Goal: Task Accomplishment & Management: Use online tool/utility

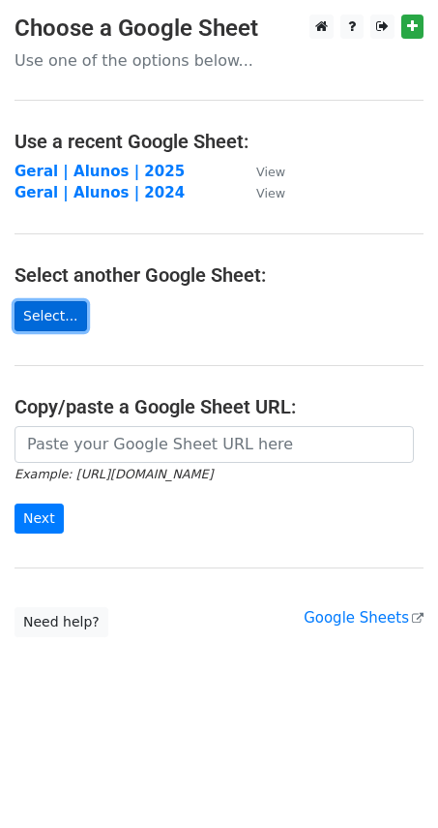
click at [36, 325] on link "Select..." at bounding box center [51, 316] width 73 height 30
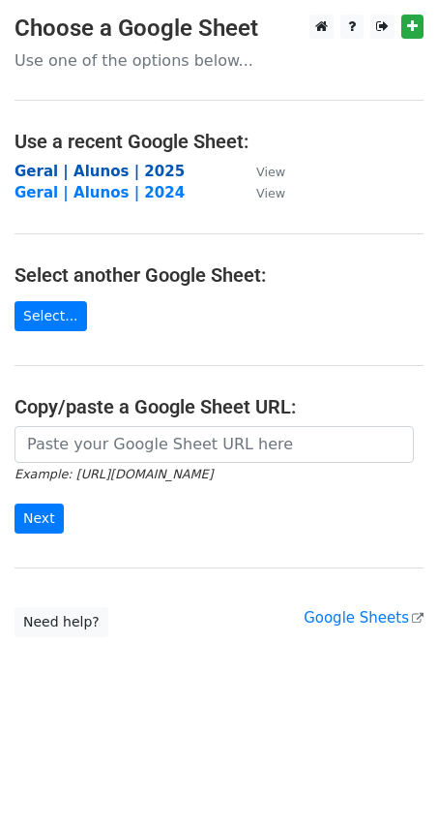
click at [123, 175] on strong "Geral | Alunos | 2025" at bounding box center [100, 171] width 170 height 17
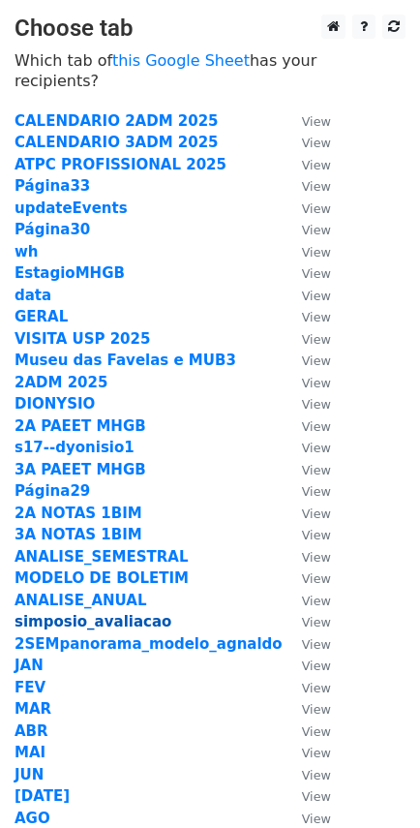
click at [83, 613] on strong "simposio_avaliacao" at bounding box center [93, 621] width 157 height 17
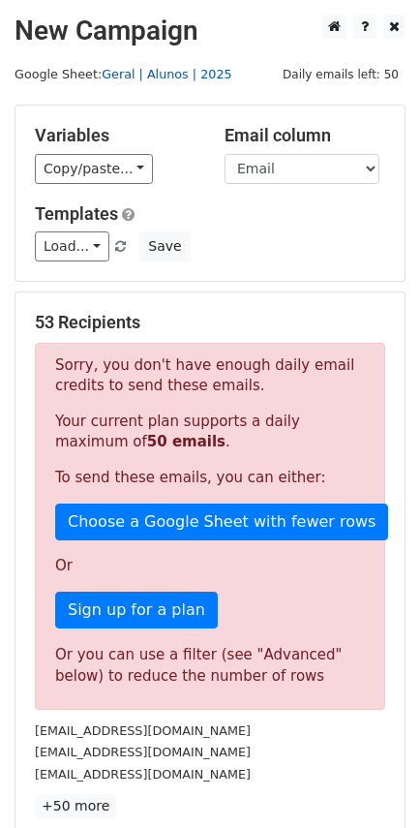
click at [121, 75] on link "Geral | Alunos | 2025" at bounding box center [167, 74] width 130 height 15
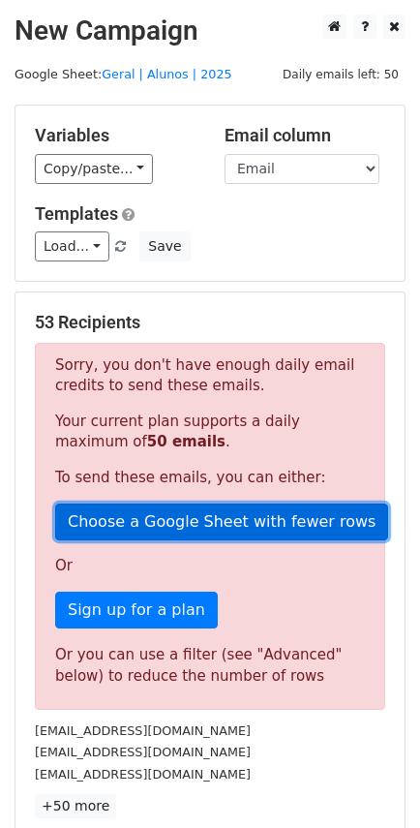
click at [238, 526] on link "Choose a Google Sheet with fewer rows" at bounding box center [221, 521] width 333 height 37
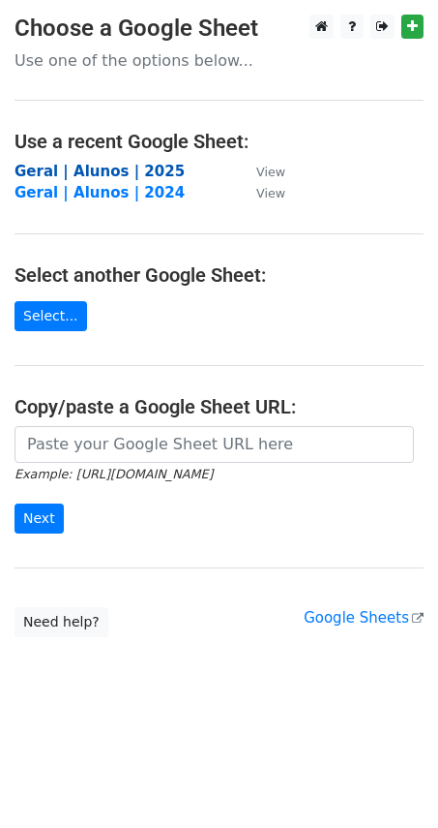
click at [89, 170] on strong "Geral | Alunos | 2025" at bounding box center [100, 171] width 170 height 17
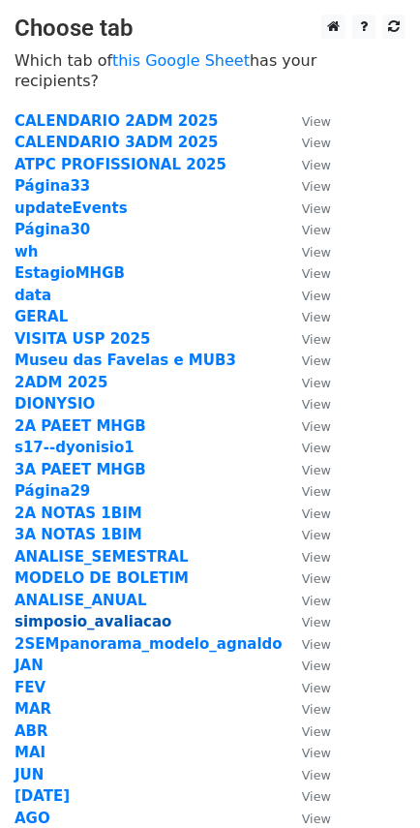
click at [105, 613] on strong "simposio_avaliacao" at bounding box center [93, 621] width 157 height 17
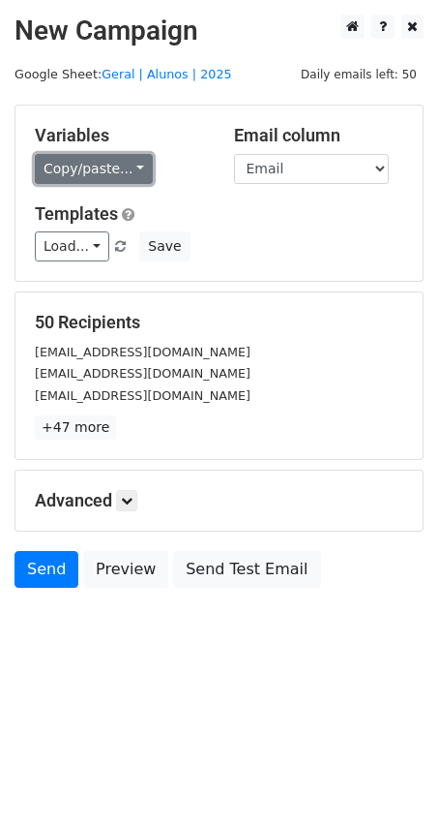
click at [126, 171] on link "Copy/paste..." at bounding box center [94, 169] width 118 height 30
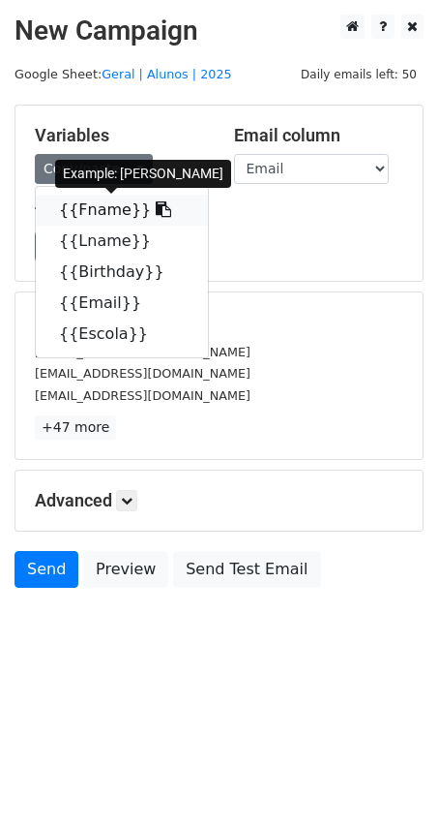
click at [110, 206] on link "{{Fname}}" at bounding box center [122, 210] width 172 height 31
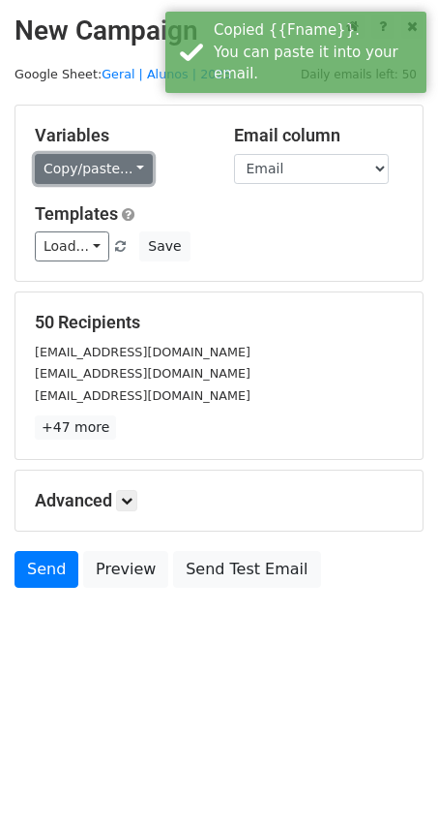
click at [103, 169] on link "Copy/paste..." at bounding box center [94, 169] width 118 height 30
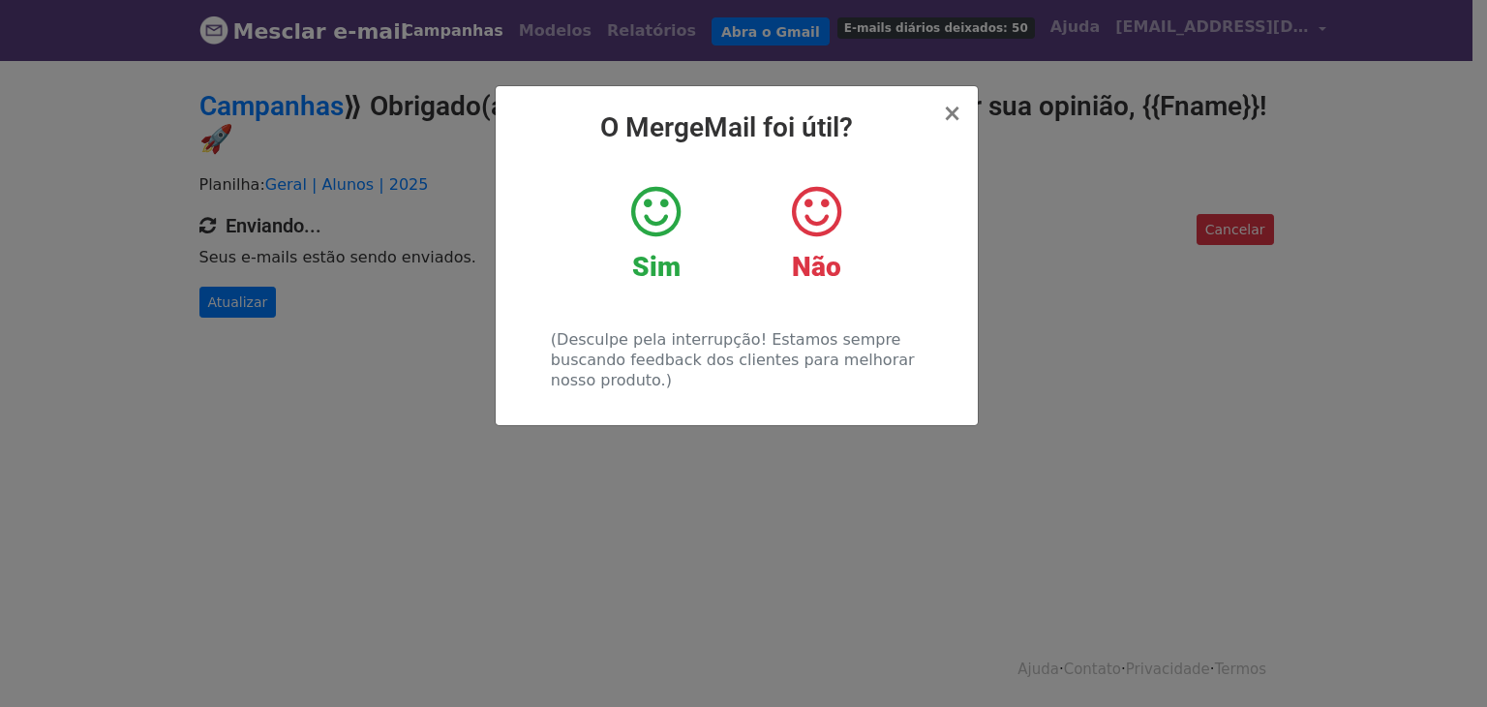
click at [657, 228] on icon at bounding box center [655, 212] width 49 height 58
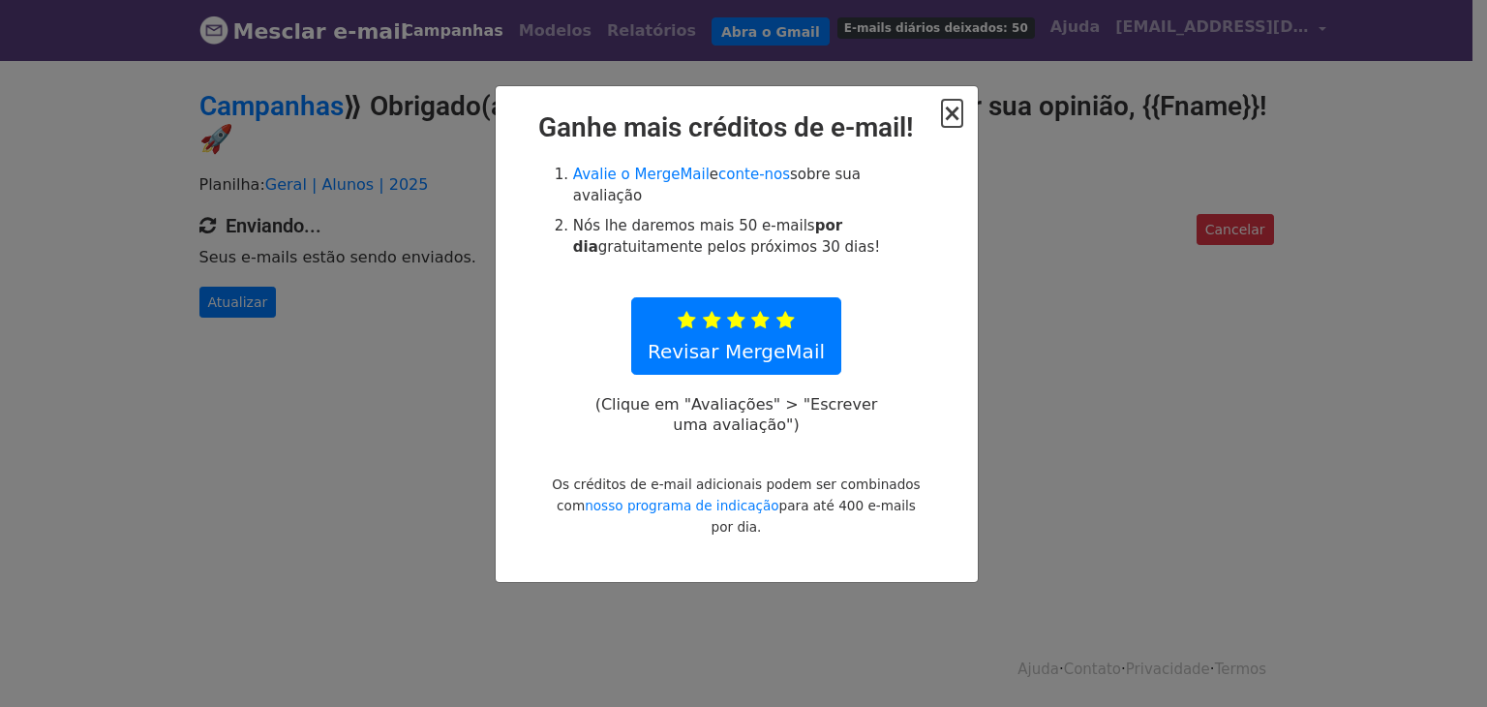
click at [948, 115] on font "×" at bounding box center [951, 113] width 19 height 27
